Goal: Transaction & Acquisition: Purchase product/service

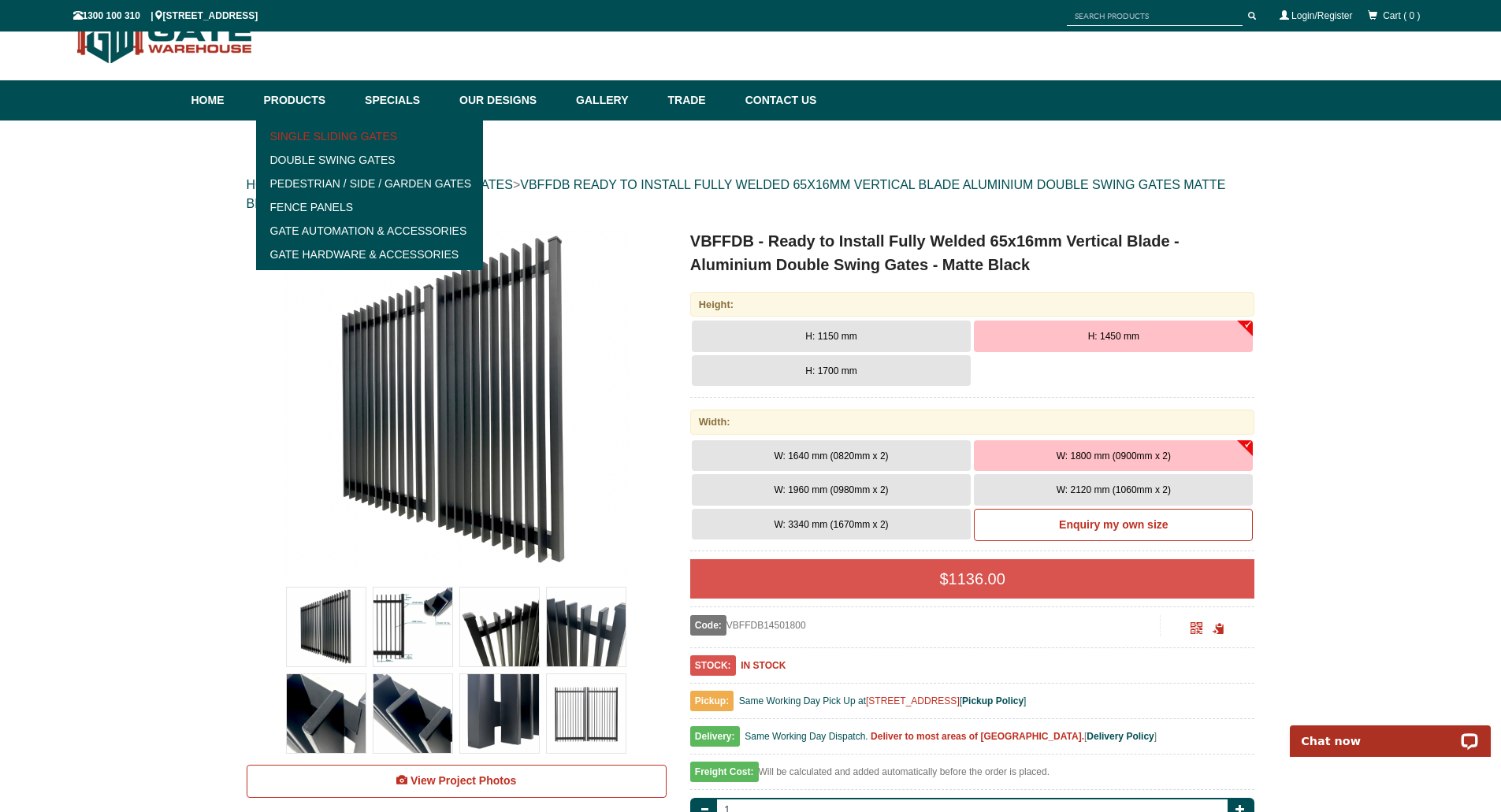
click at [323, 139] on link "Single Sliding Gates" at bounding box center [370, 136] width 218 height 23
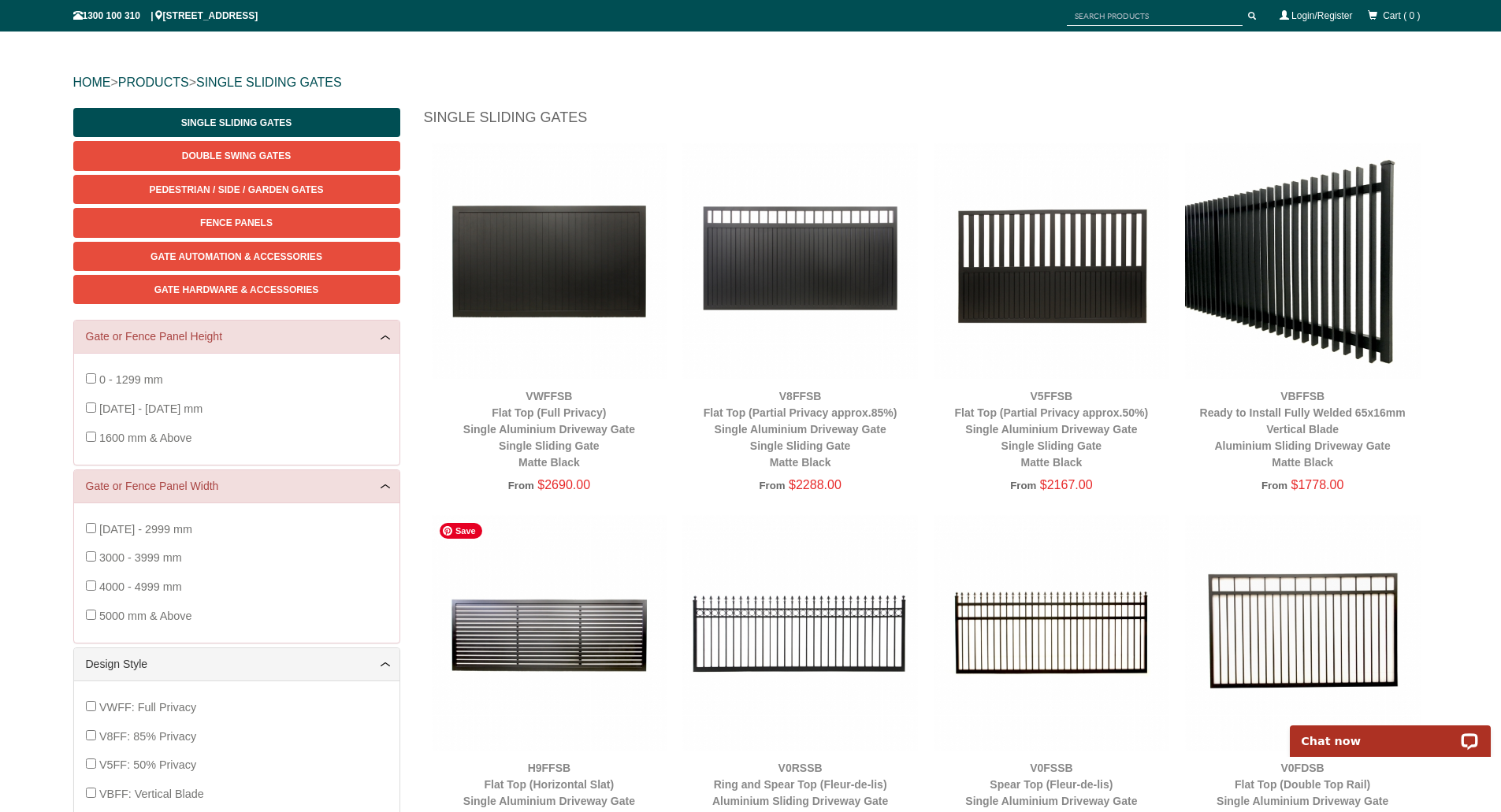
scroll to position [118, 0]
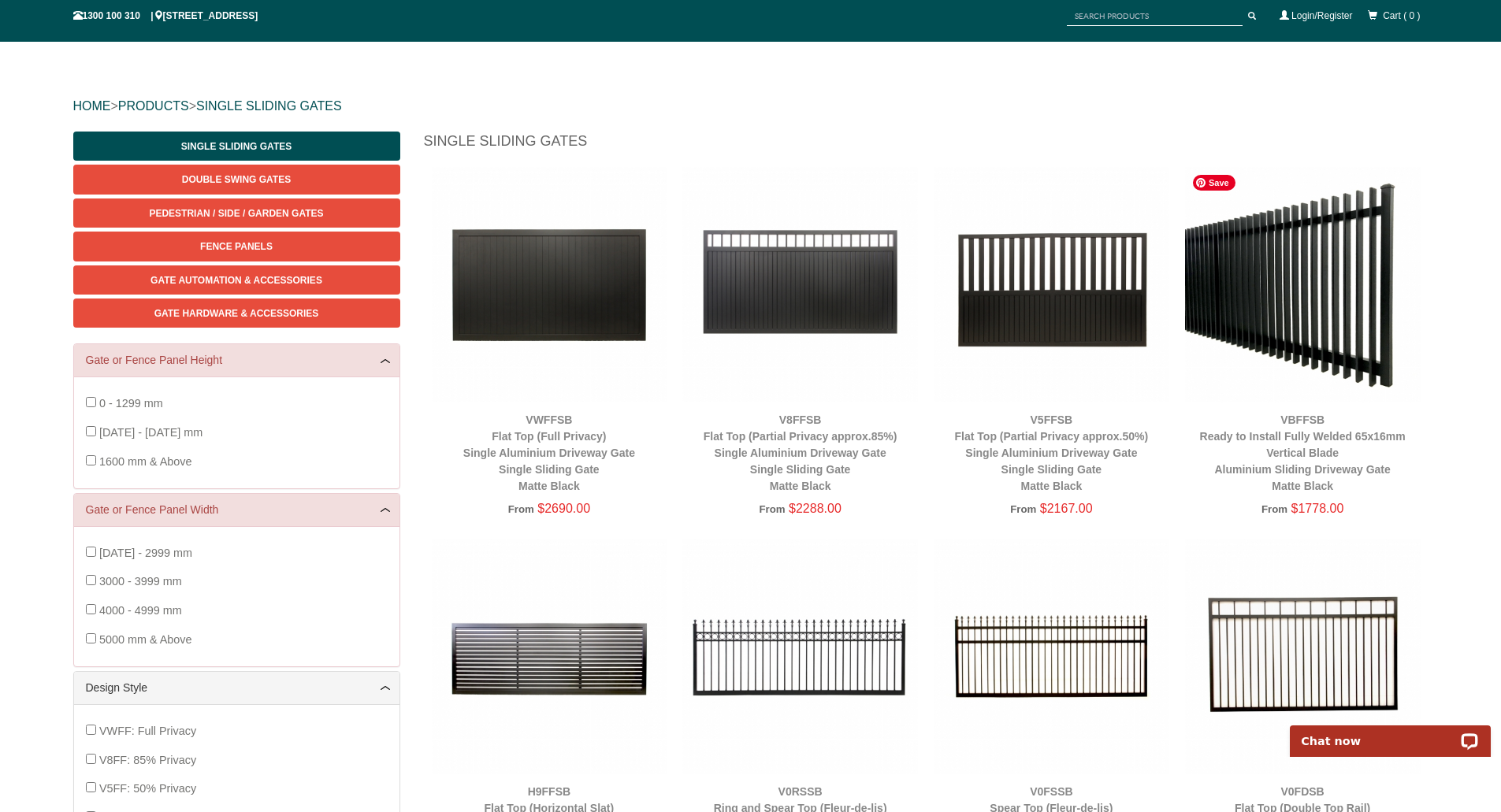
click at [1244, 276] on img at bounding box center [1303, 285] width 236 height 236
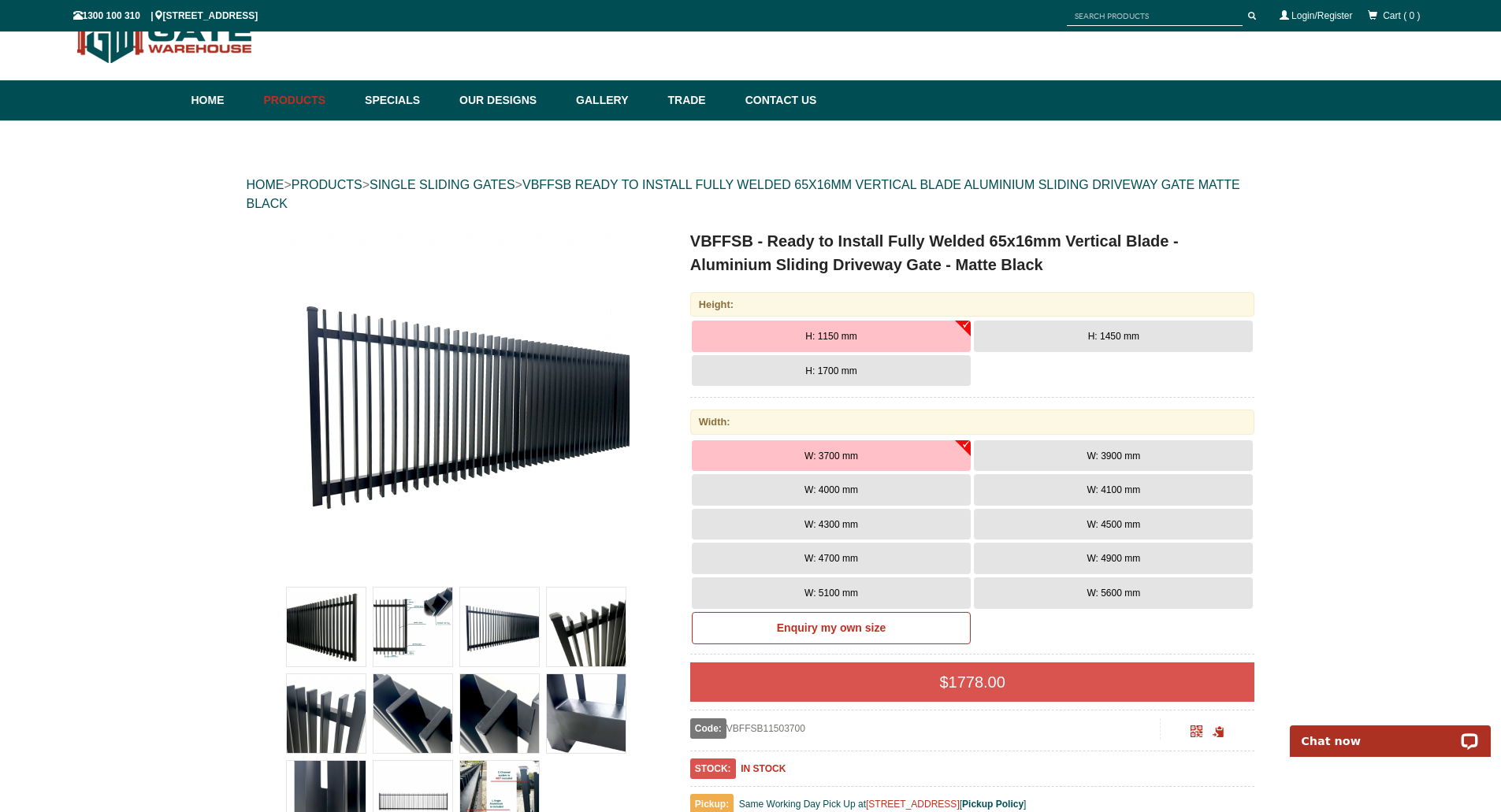
click at [822, 490] on span "W: 4000 mm" at bounding box center [831, 490] width 53 height 11
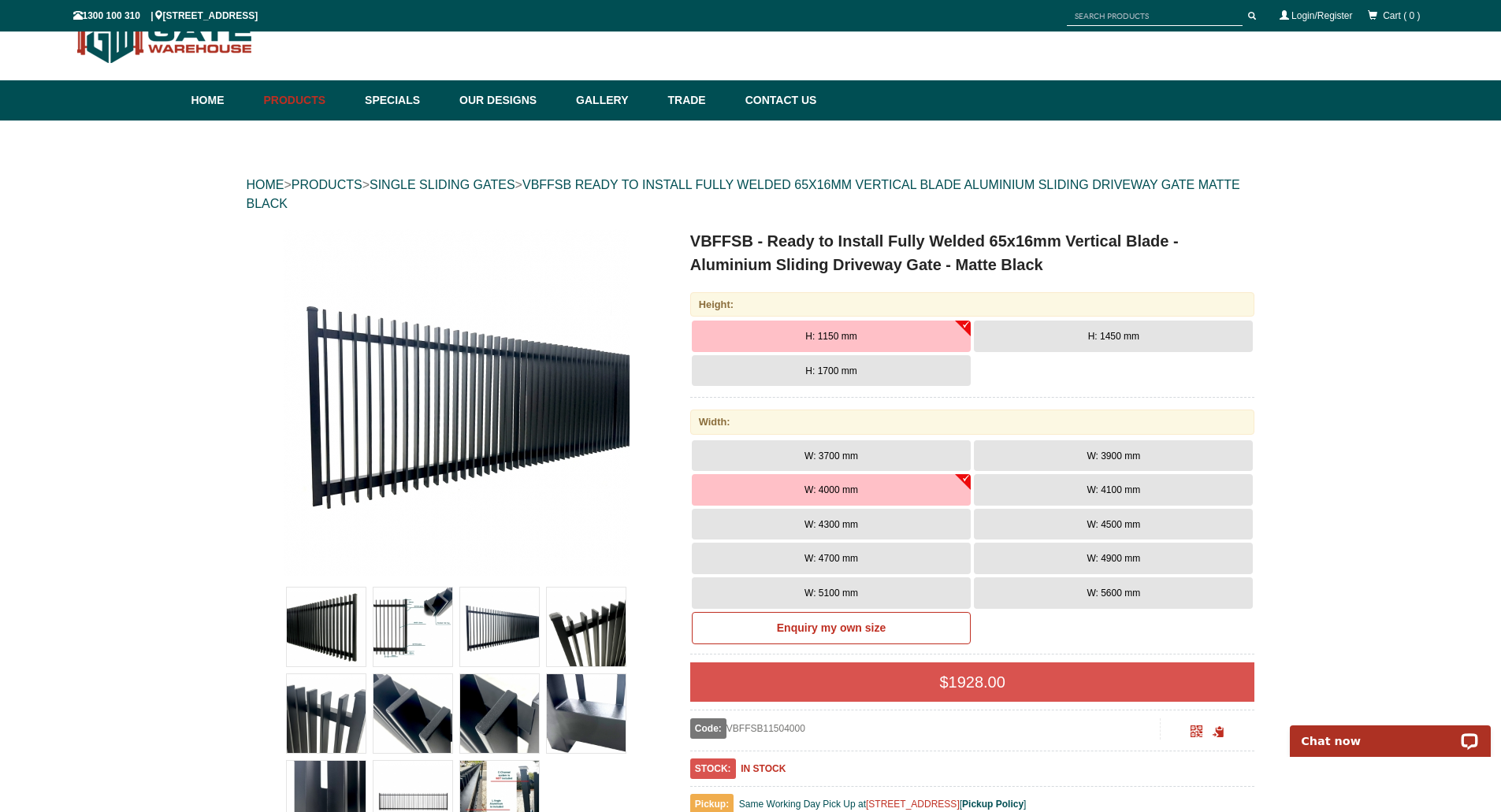
click at [843, 369] on span "H: 1700 mm" at bounding box center [830, 371] width 51 height 11
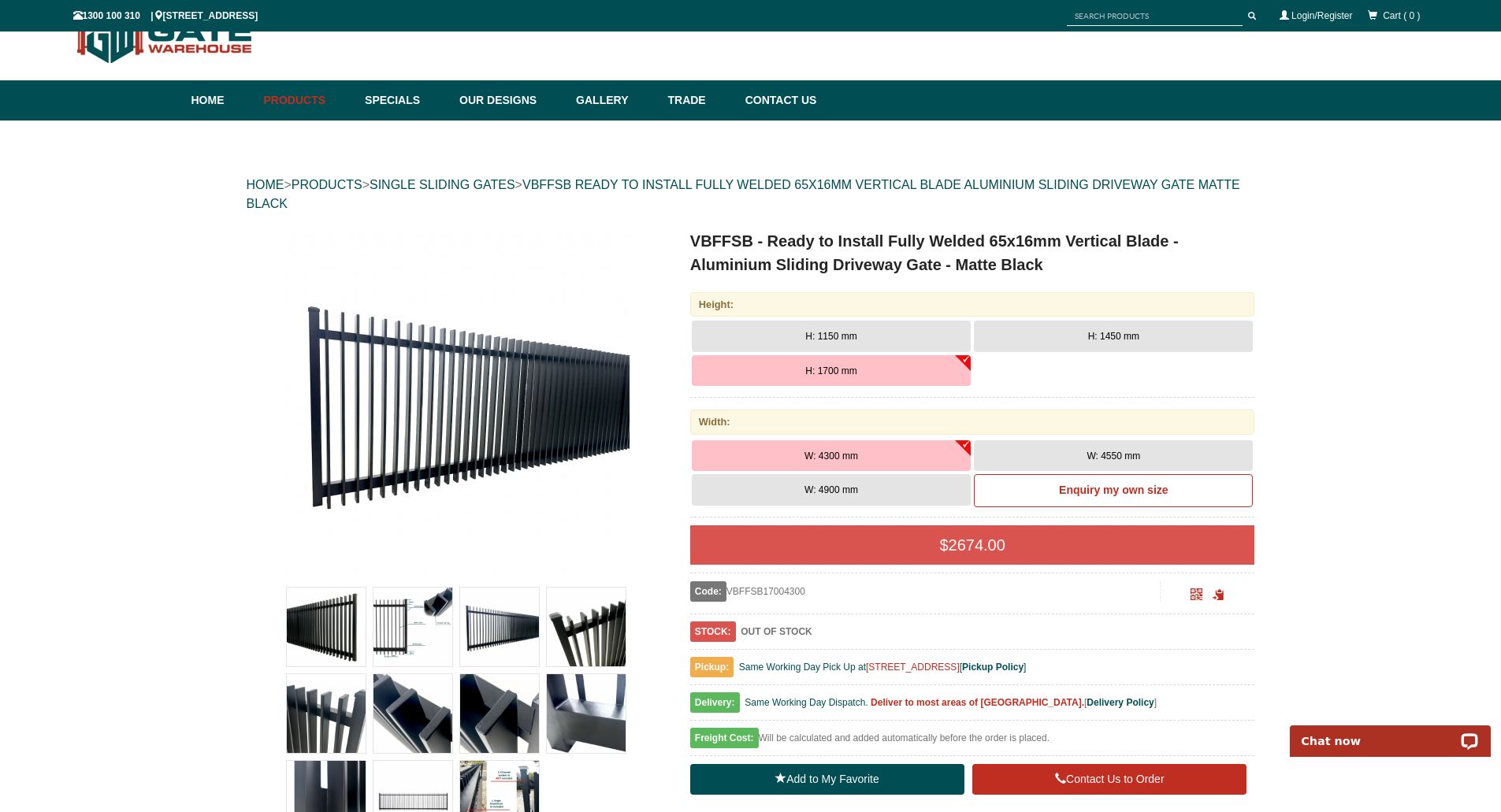
drag, startPoint x: 1048, startPoint y: 372, endPoint x: 1031, endPoint y: 373, distance: 17.0
click at [1048, 372] on div "H: 1150 mm H: 1450 mm H: 1700 mm" at bounding box center [973, 359] width 565 height 77
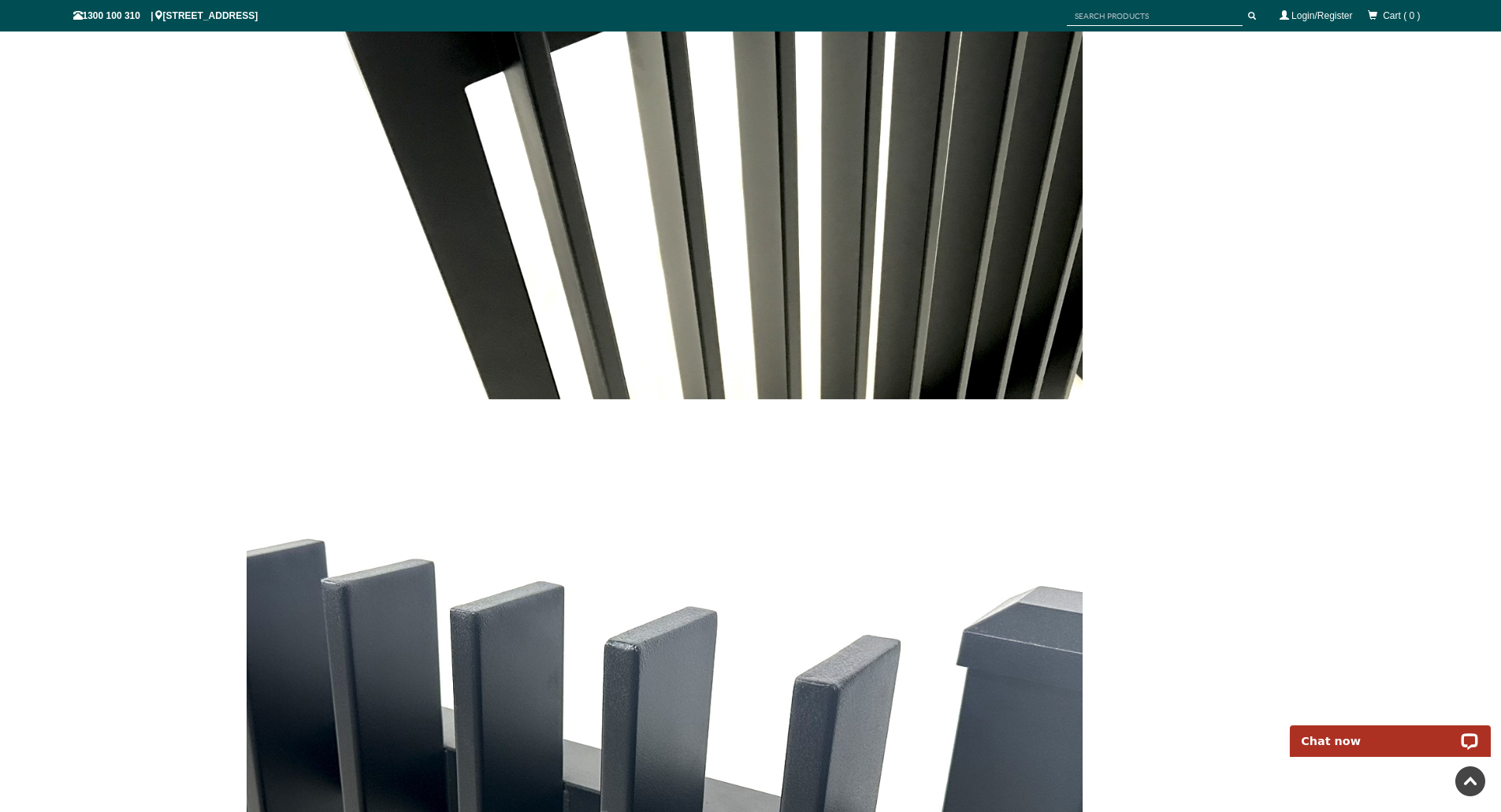
scroll to position [4923, 0]
